Goal: Information Seeking & Learning: Learn about a topic

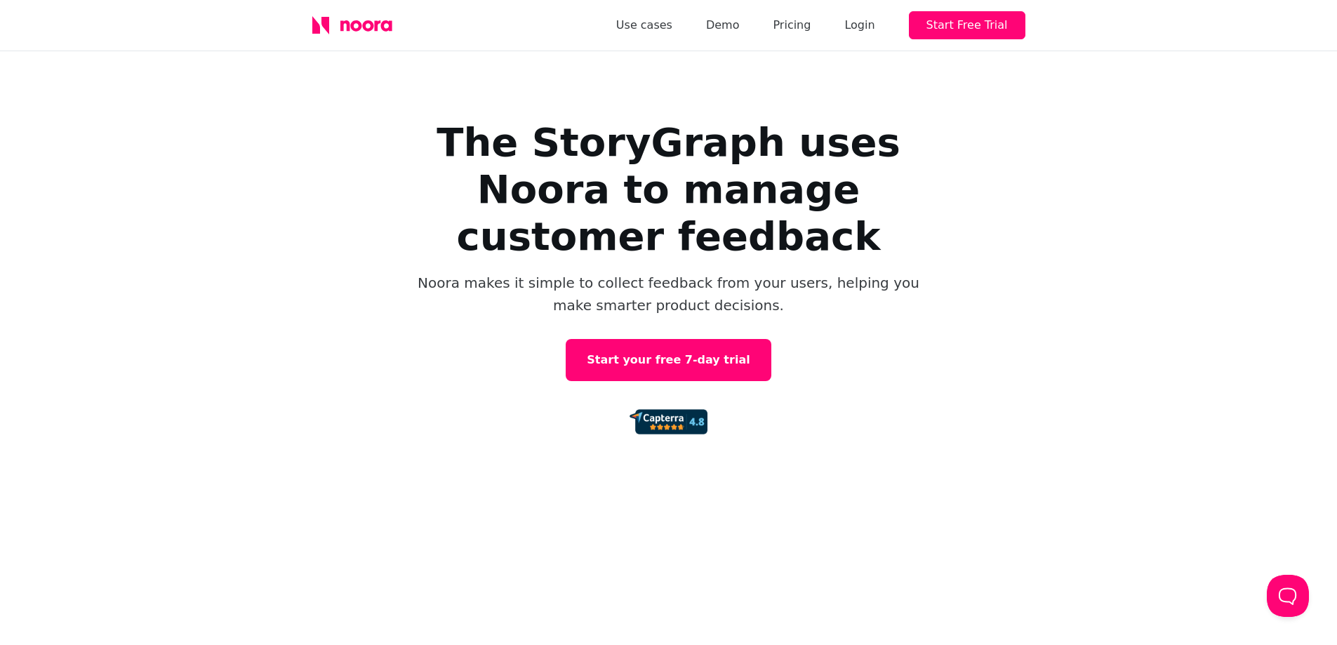
scroll to position [6, 0]
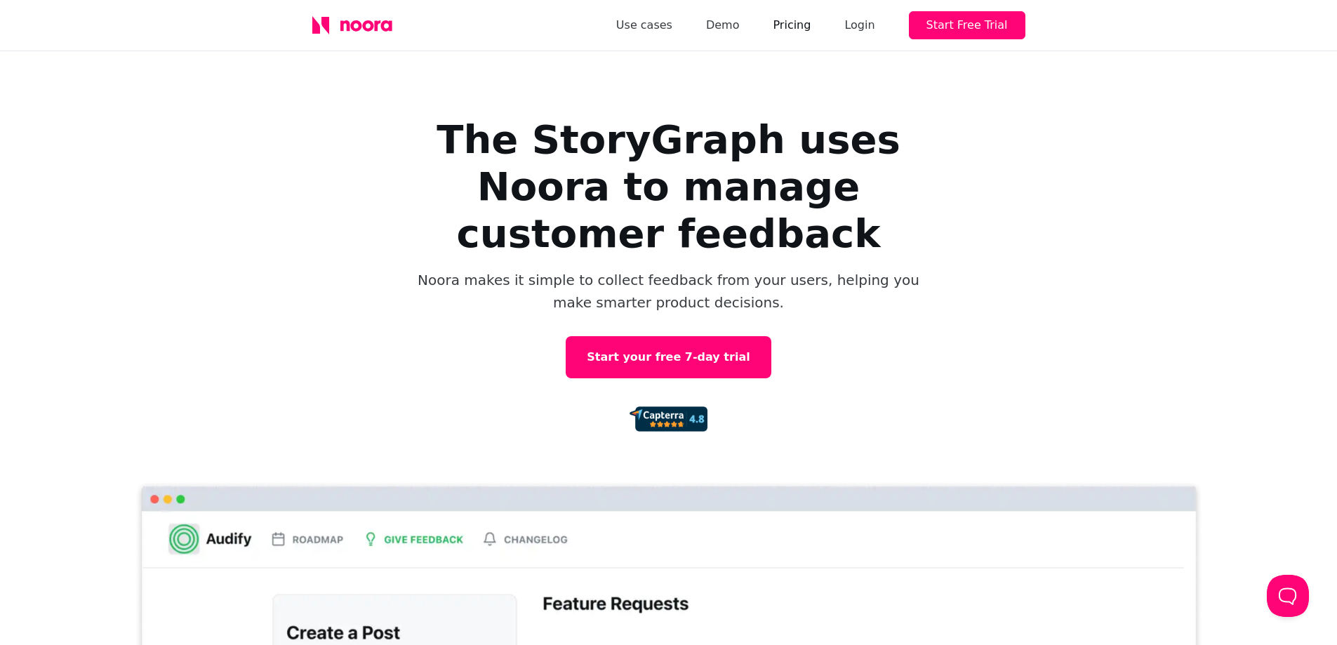
click at [795, 26] on link "Pricing" at bounding box center [792, 25] width 38 height 20
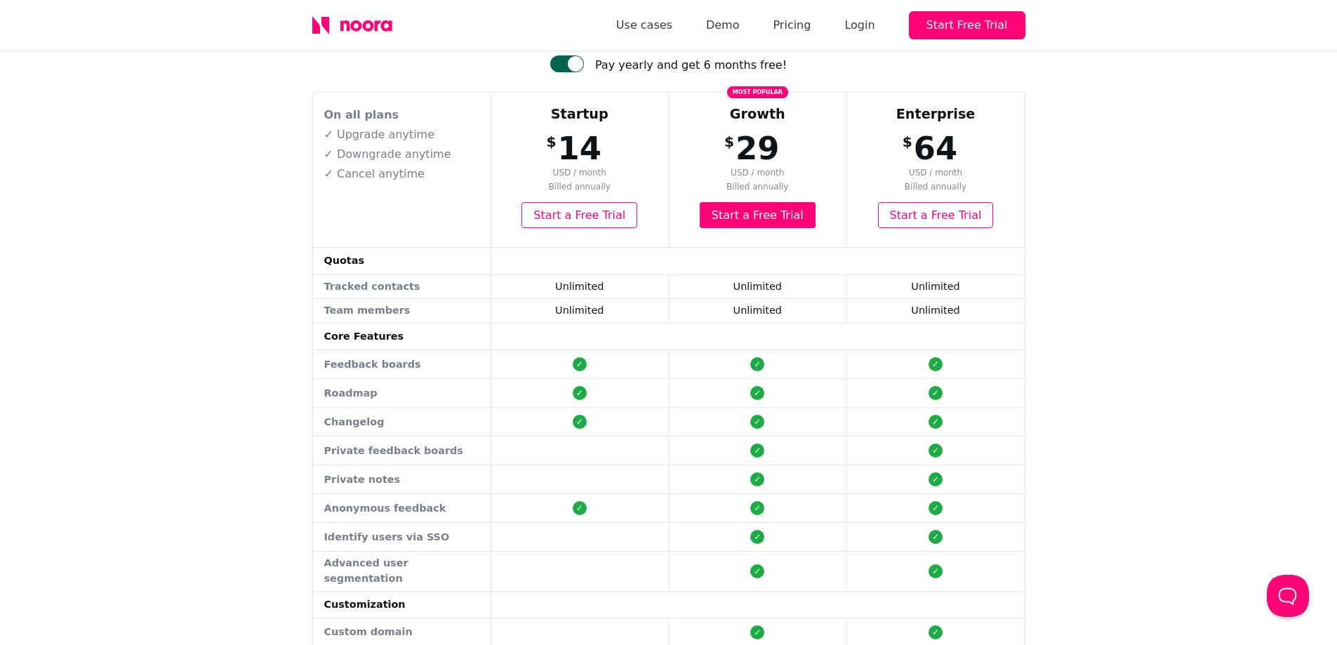
scroll to position [125, 0]
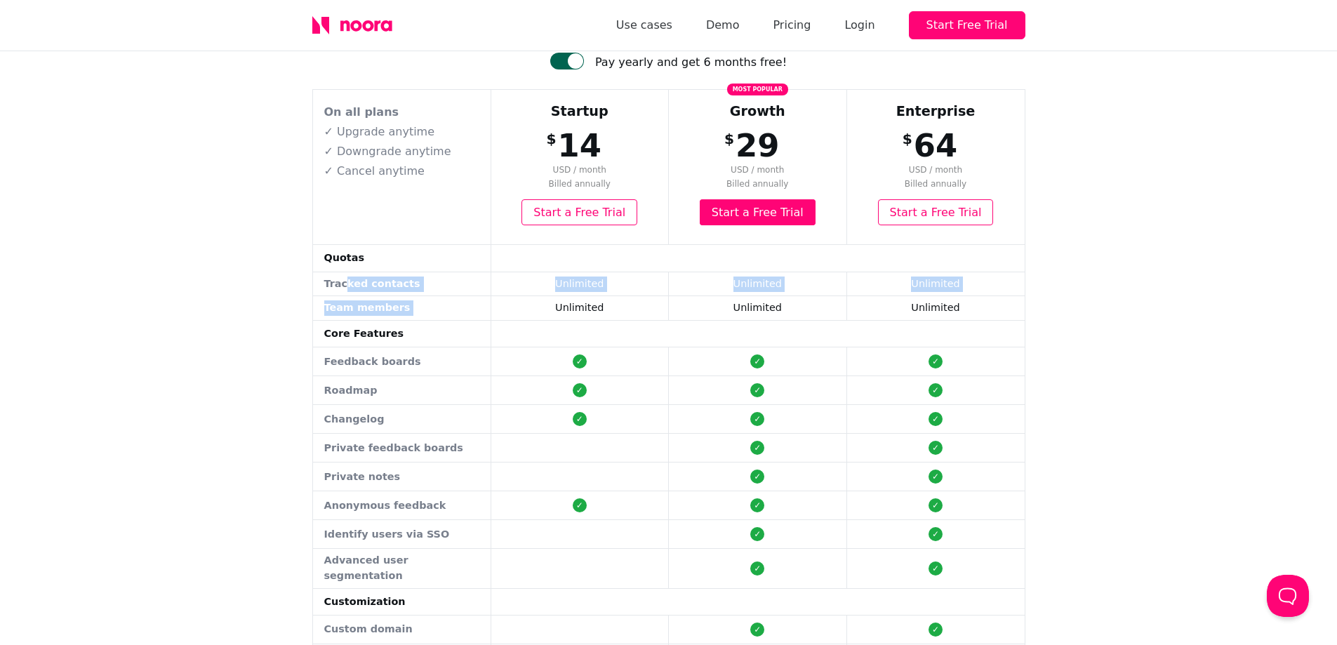
drag, startPoint x: 500, startPoint y: 295, endPoint x: 570, endPoint y: 300, distance: 69.7
click at [570, 300] on tbody "On all plans ✓ Upgrade anytime ✓ Downgrade anytime ✓ Cancel anytime Startup $ 1…" at bounding box center [669, 544] width 712 height 908
click at [570, 300] on td "Unlimited" at bounding box center [580, 308] width 178 height 25
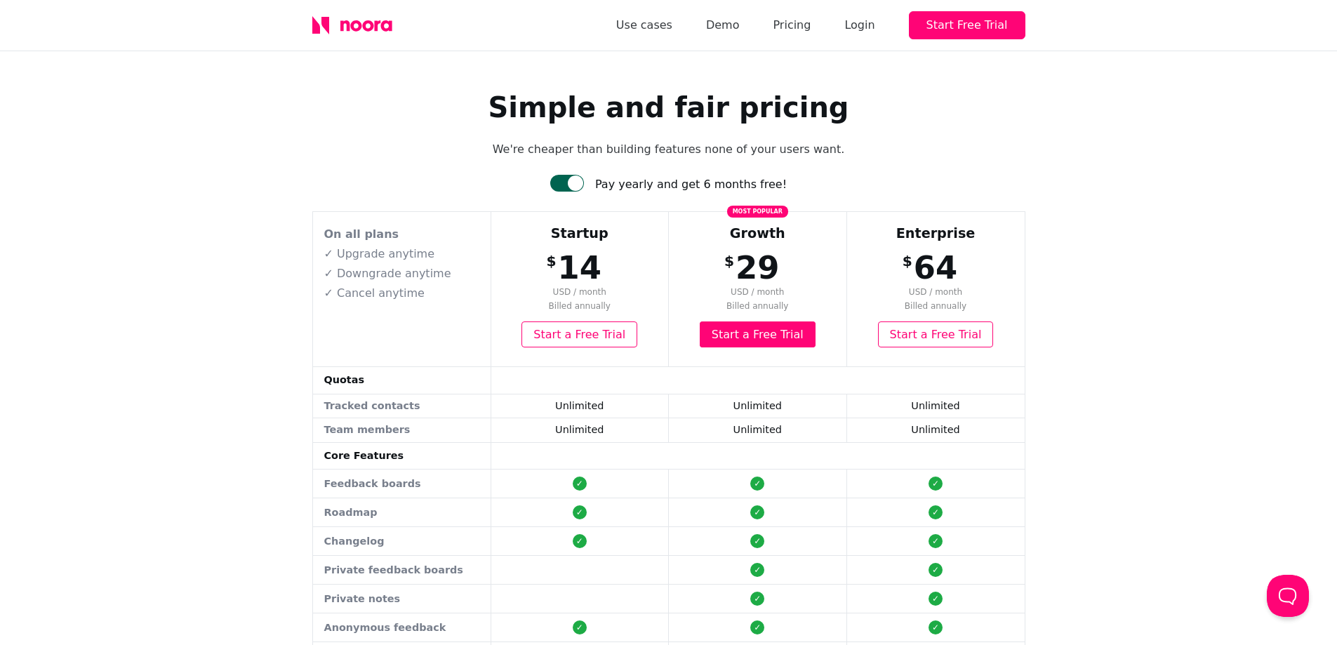
scroll to position [6, 0]
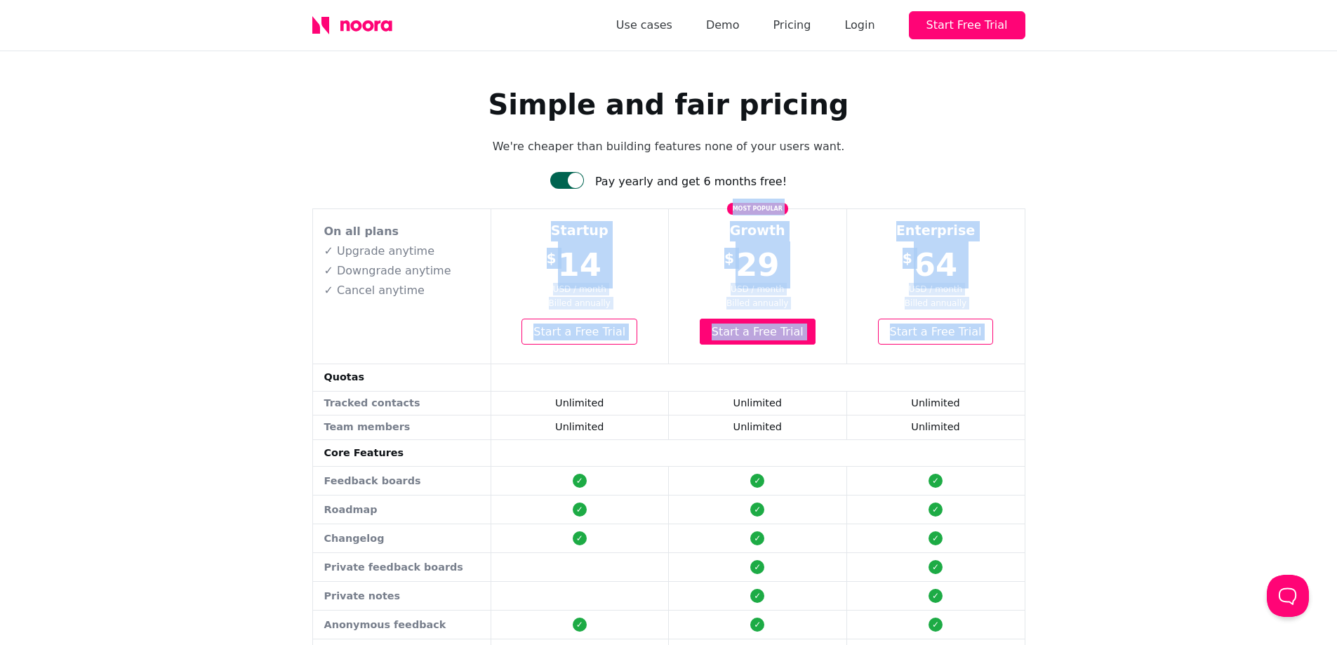
drag, startPoint x: 434, startPoint y: 298, endPoint x: 413, endPoint y: 361, distance: 66.6
click at [413, 361] on td "On all plans ✓ Upgrade anytime ✓ Downgrade anytime ✓ Cancel anytime" at bounding box center [402, 286] width 178 height 154
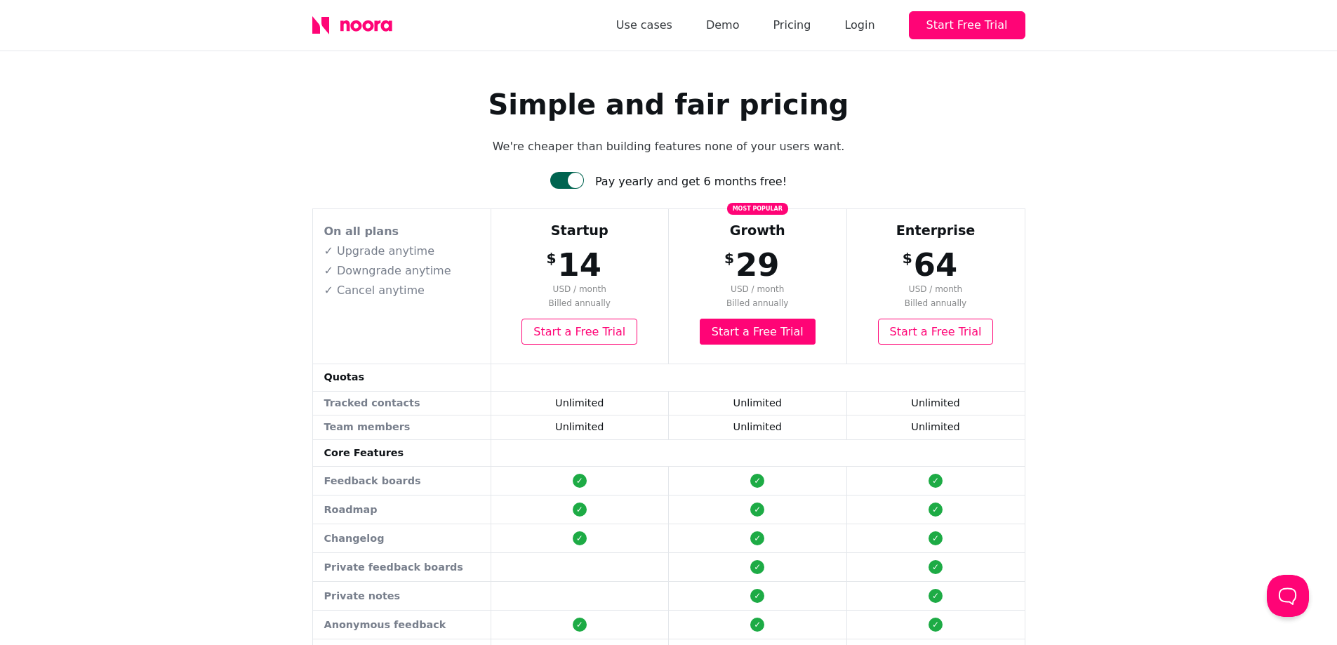
click at [413, 361] on td "On all plans ✓ Upgrade anytime ✓ Downgrade anytime ✓ Cancel anytime" at bounding box center [402, 286] width 178 height 154
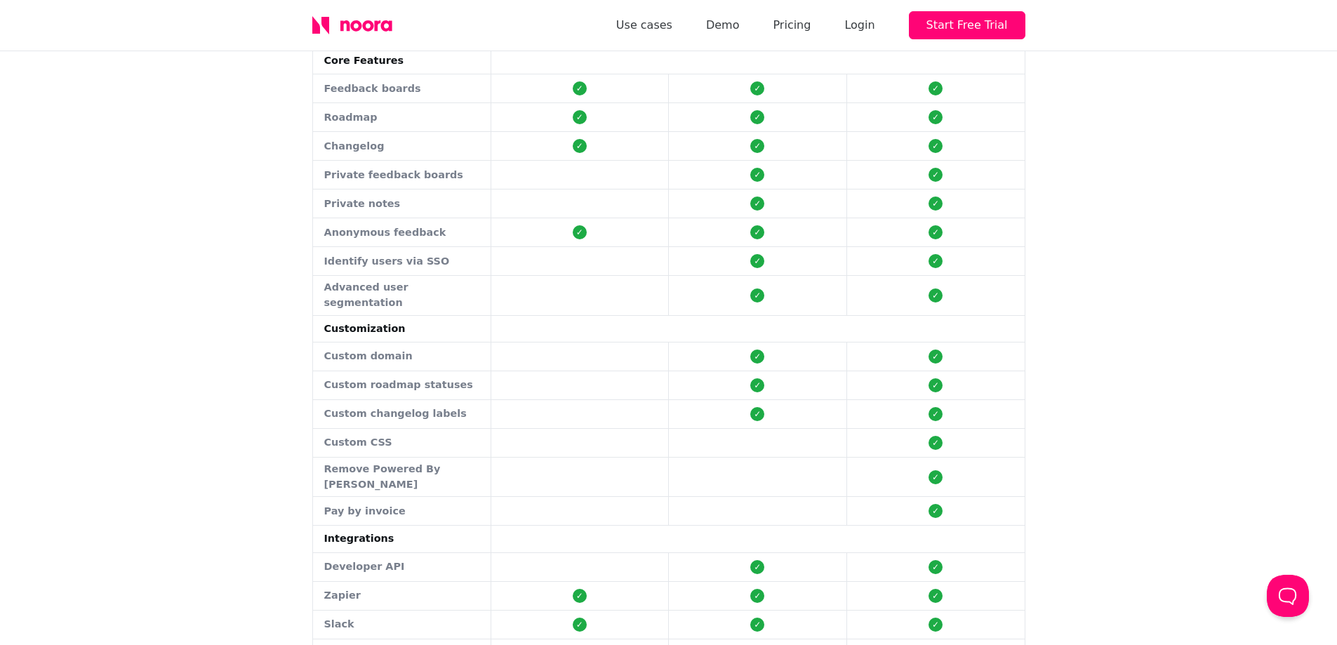
scroll to position [0, 0]
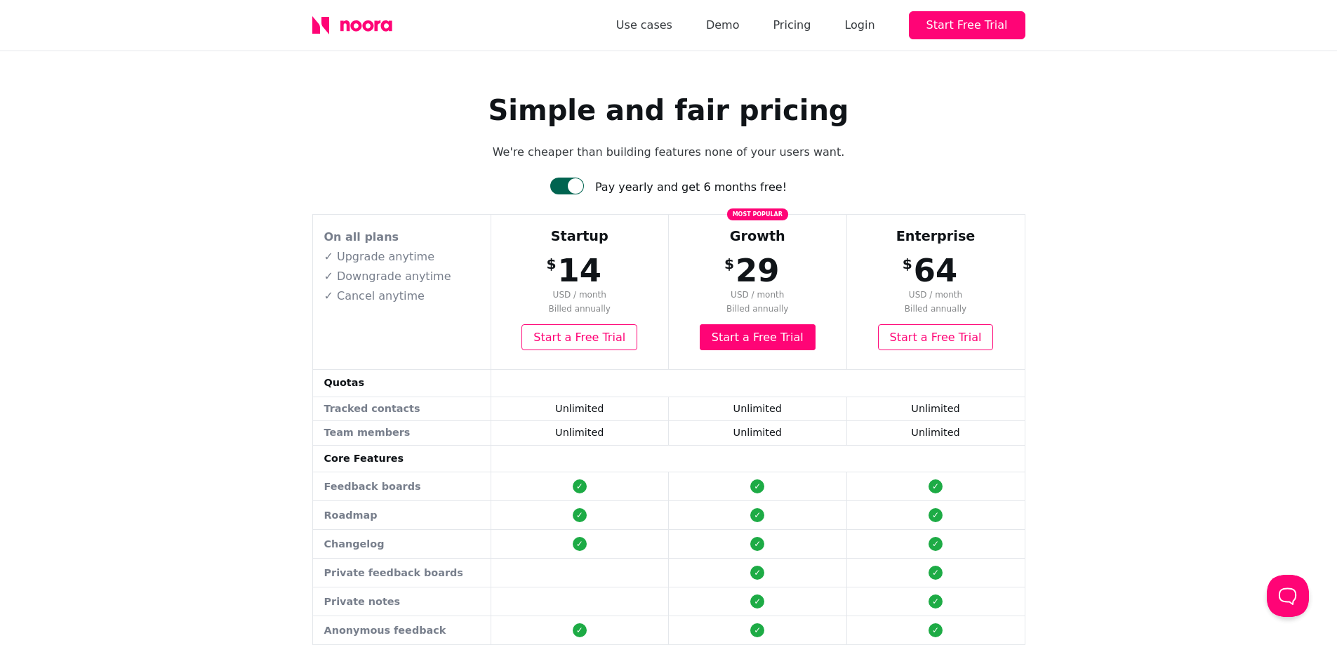
click at [576, 185] on div at bounding box center [567, 186] width 34 height 17
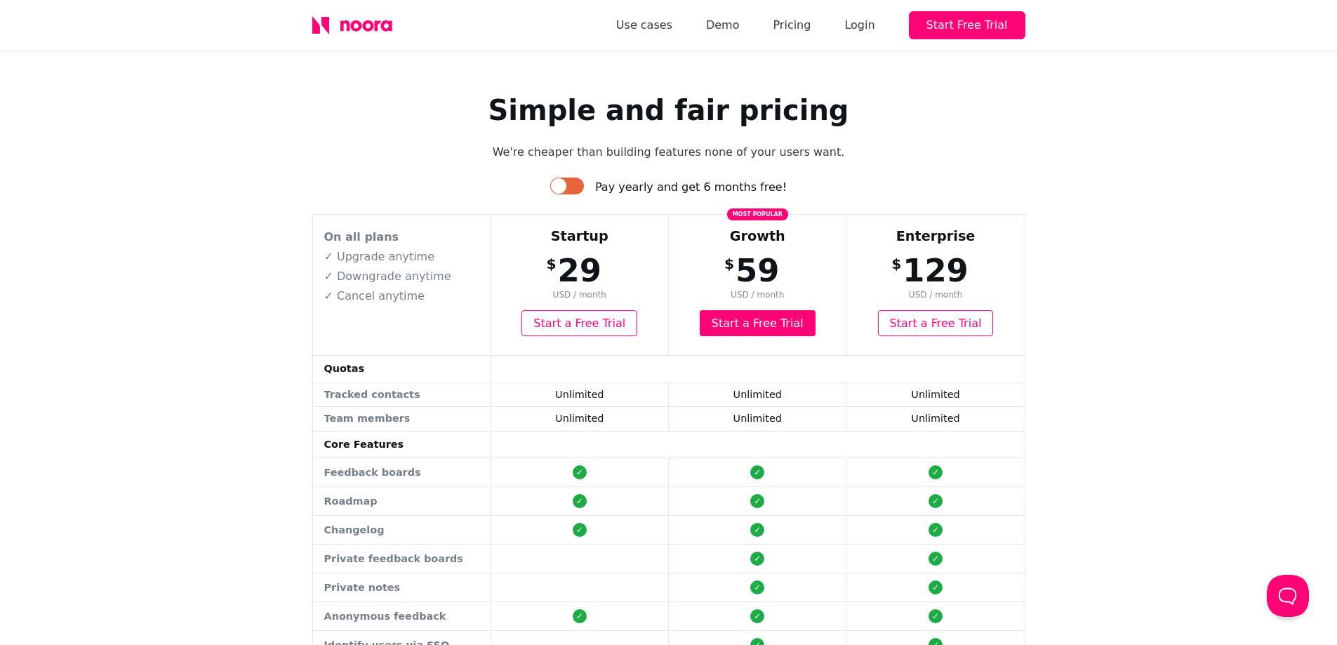
click at [578, 180] on div at bounding box center [567, 186] width 34 height 17
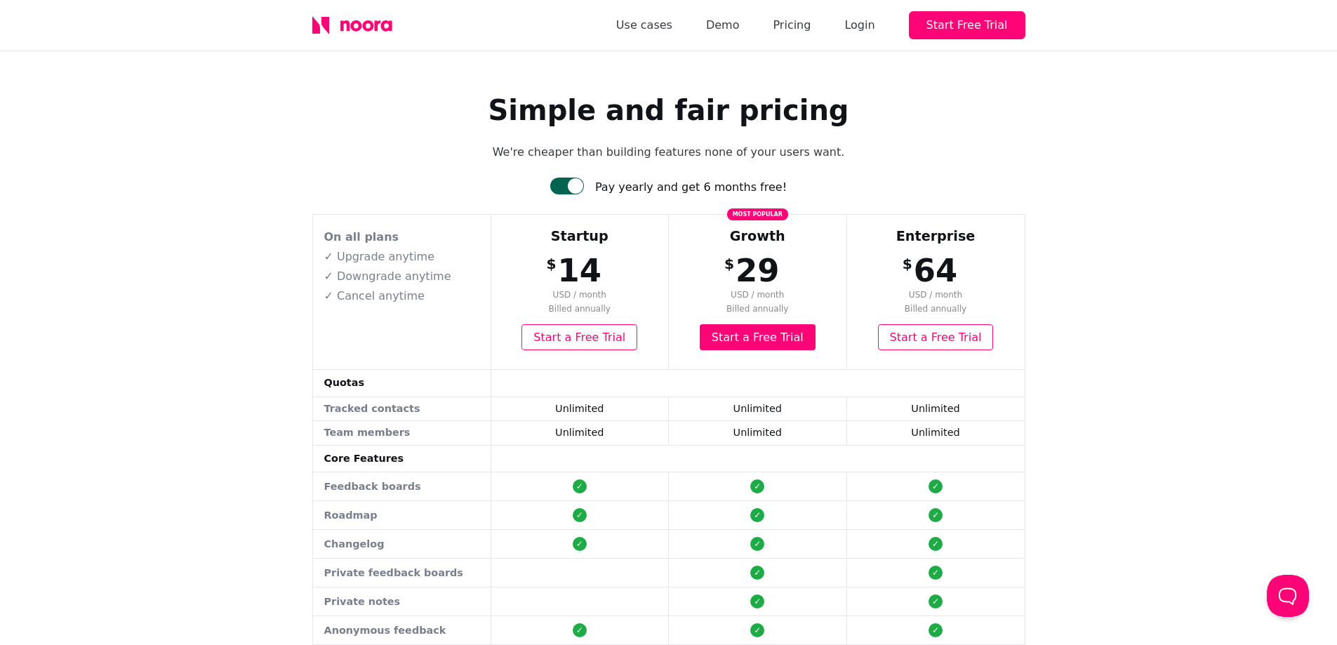
click at [123, 331] on div "Simple and fair pricing We're cheaper than building features none of your users…" at bounding box center [668, 608] width 1337 height 1115
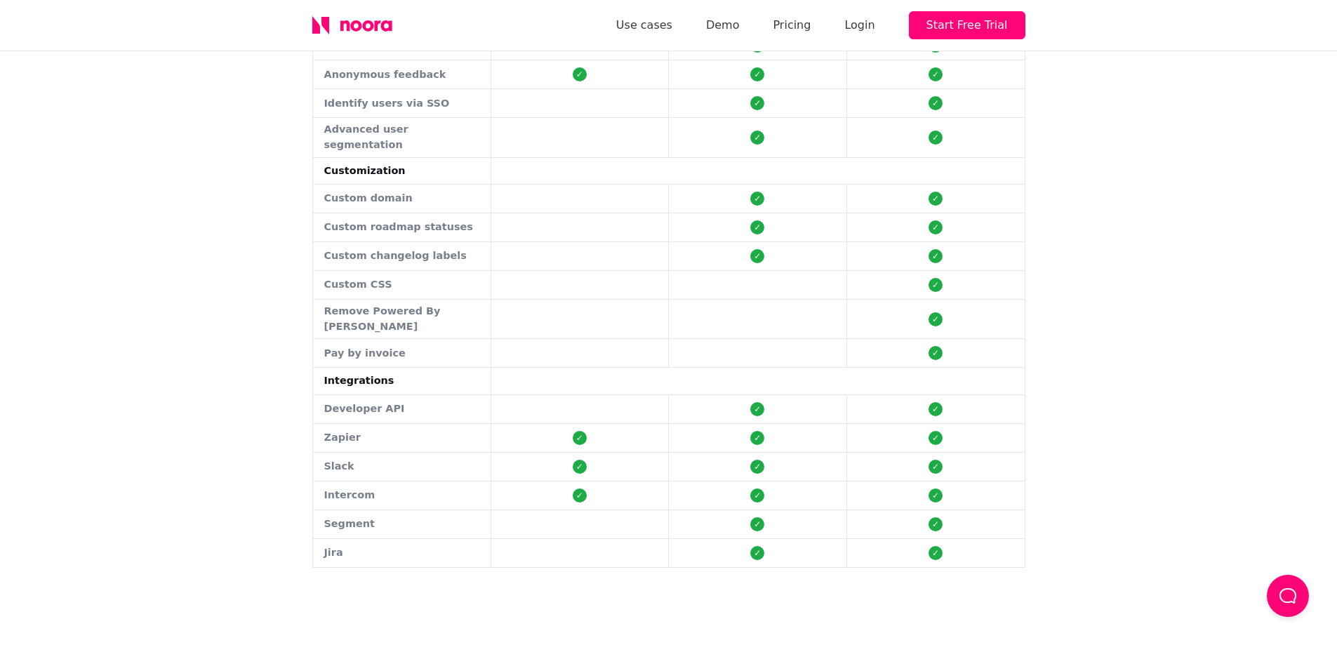
scroll to position [557, 0]
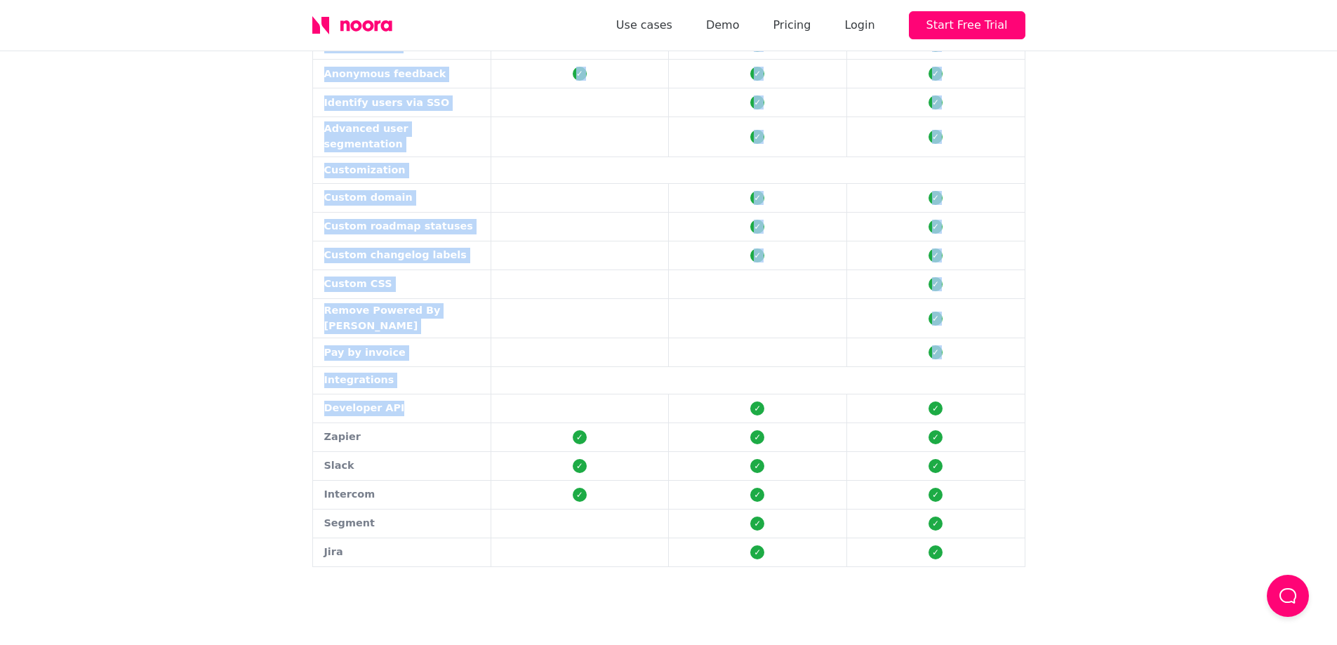
drag, startPoint x: 565, startPoint y: 380, endPoint x: 594, endPoint y: 555, distance: 177.8
click at [594, 555] on div "Simple and fair pricing We're cheaper than building features none of your users…" at bounding box center [669, 52] width 758 height 1115
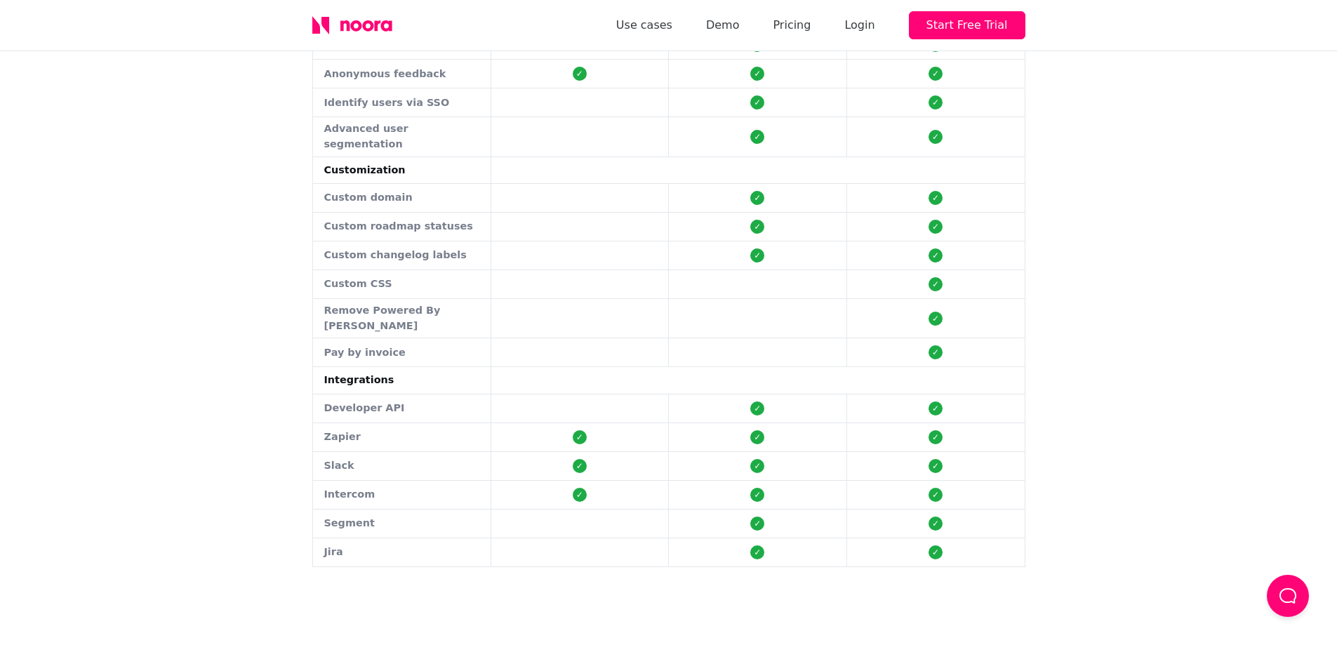
click at [594, 550] on div "Simple and fair pricing We're cheaper than building features none of your users…" at bounding box center [669, 52] width 758 height 1115
drag, startPoint x: 355, startPoint y: 409, endPoint x: 392, endPoint y: 395, distance: 38.9
click at [392, 395] on tbody "On all plans ✓ Upgrade anytime ✓ Downgrade anytime ✓ Cancel anytime Startup $ 1…" at bounding box center [669, 112] width 712 height 908
click at [392, 395] on td "Developer API" at bounding box center [402, 408] width 178 height 29
click at [399, 394] on td "Developer API" at bounding box center [402, 408] width 178 height 29
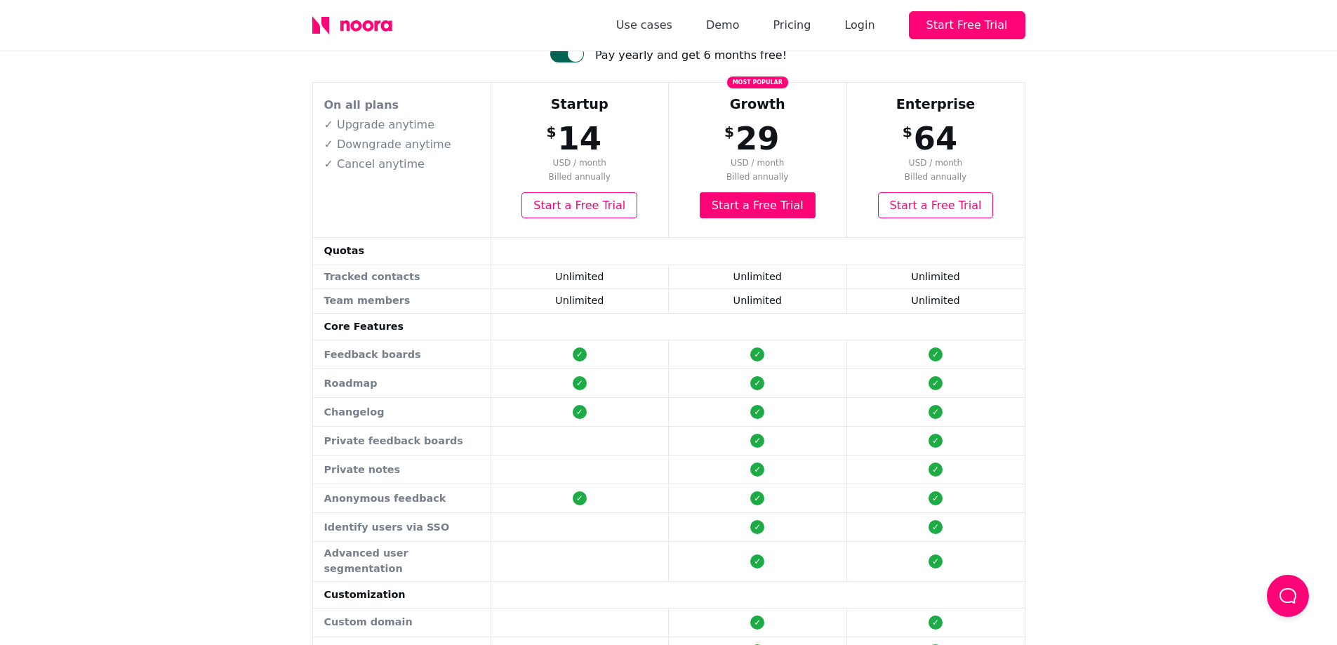
scroll to position [133, 0]
drag, startPoint x: 442, startPoint y: 444, endPoint x: 369, endPoint y: 426, distance: 75.1
click at [369, 426] on td "Private feedback boards" at bounding box center [402, 440] width 178 height 29
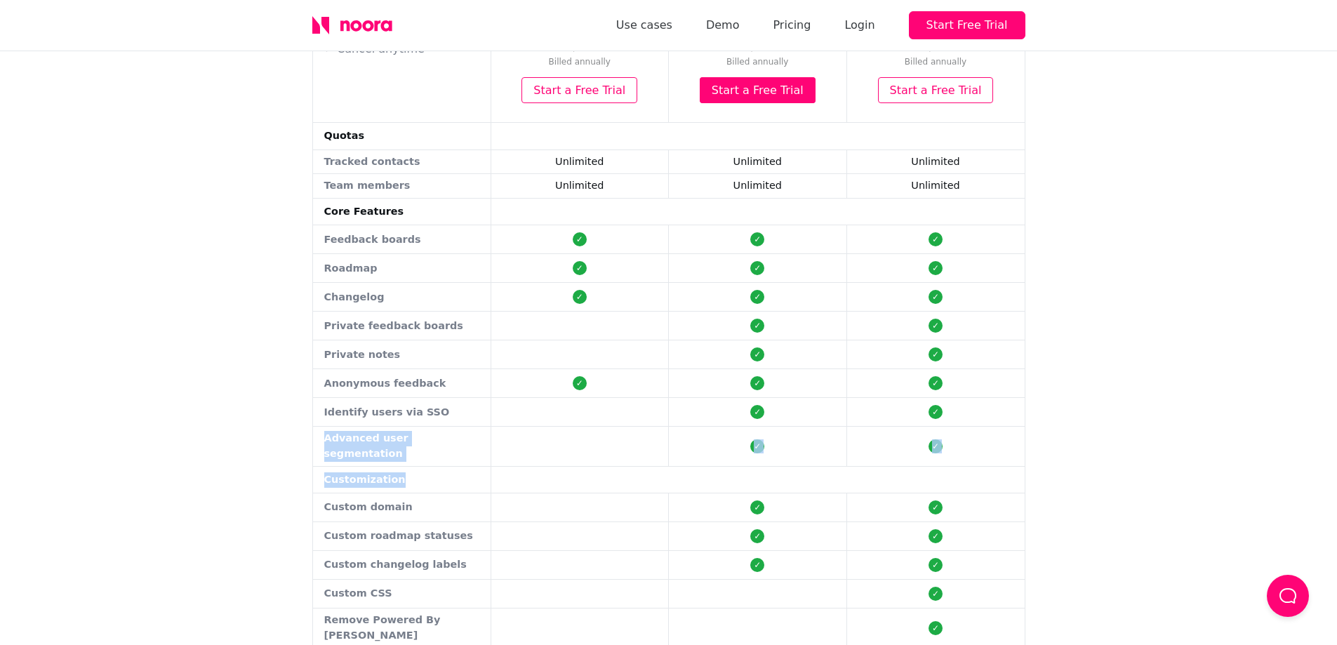
scroll to position [248, 0]
drag, startPoint x: 386, startPoint y: 428, endPoint x: 362, endPoint y: 411, distance: 29.6
click at [362, 411] on tbody "On all plans ✓ Upgrade anytime ✓ Downgrade anytime ✓ Cancel anytime Startup $ 1…" at bounding box center [669, 421] width 712 height 908
click at [362, 411] on td "Identify users via SSO" at bounding box center [402, 411] width 178 height 29
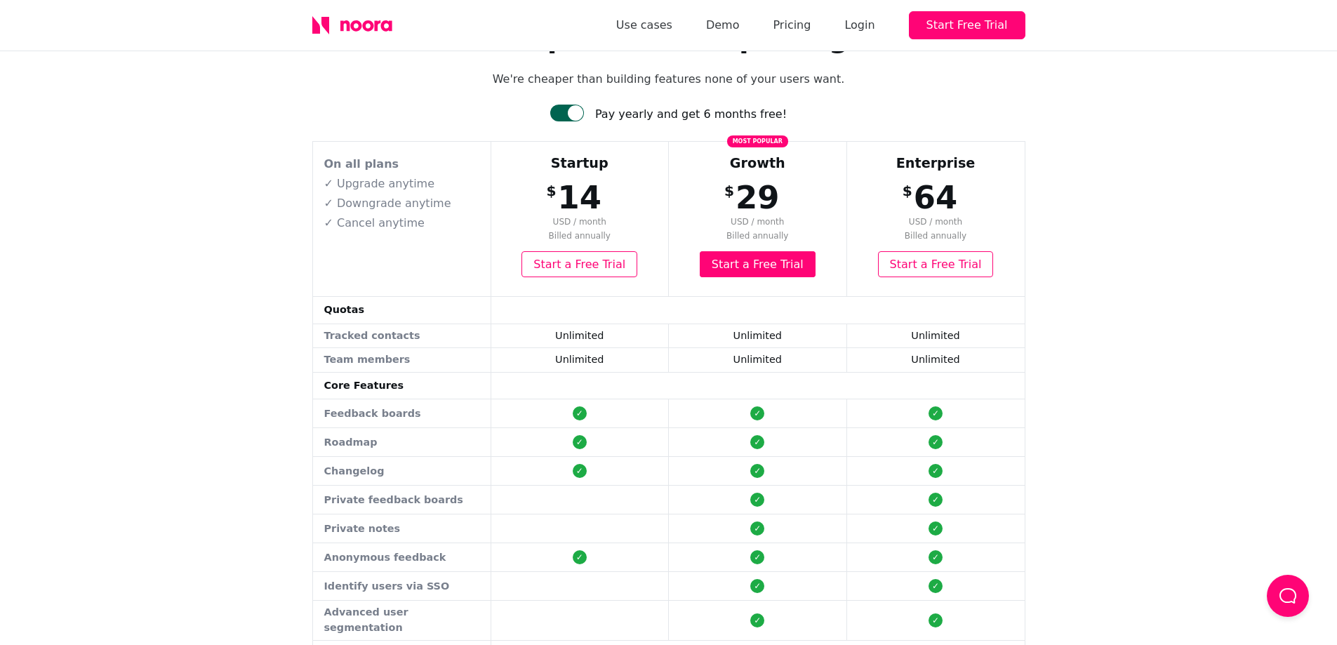
scroll to position [0, 0]
